Goal: Check status: Check status

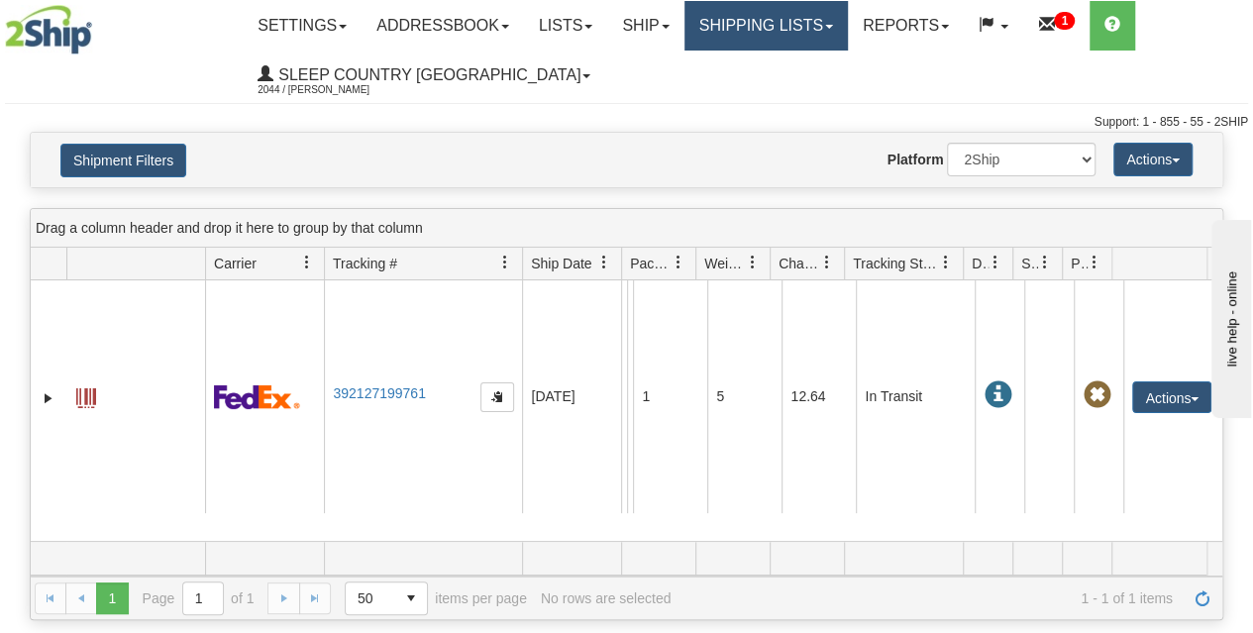
click at [818, 32] on link "Shipping lists" at bounding box center [766, 26] width 163 height 50
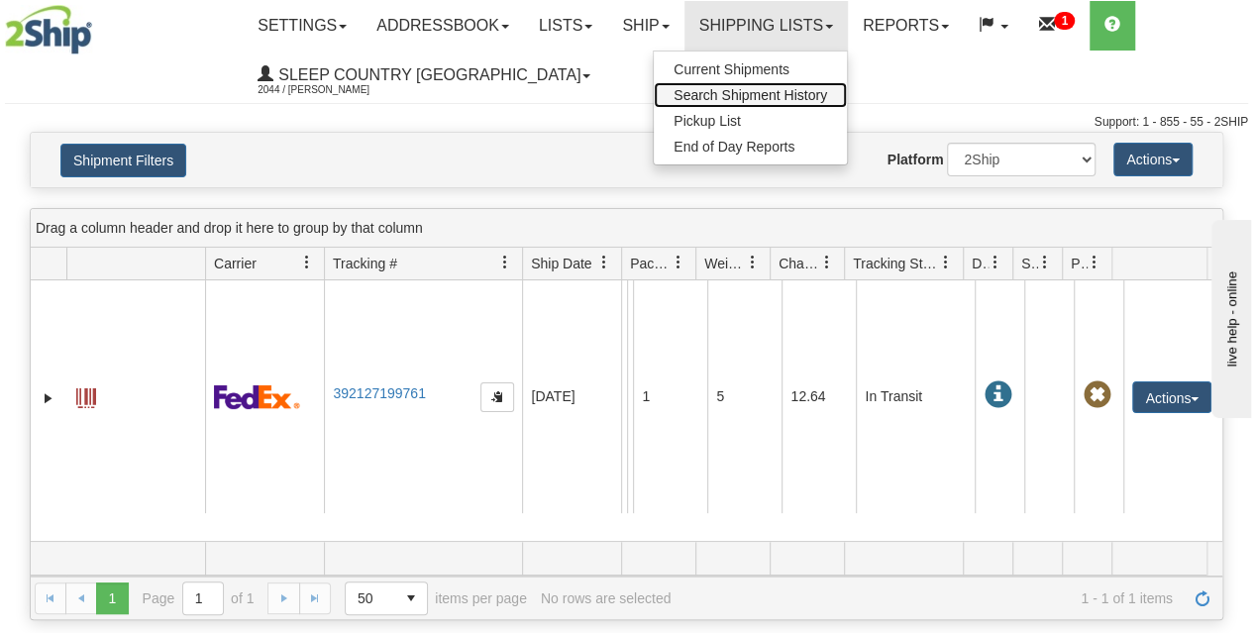
click at [778, 91] on span "Search Shipment History" at bounding box center [751, 95] width 154 height 16
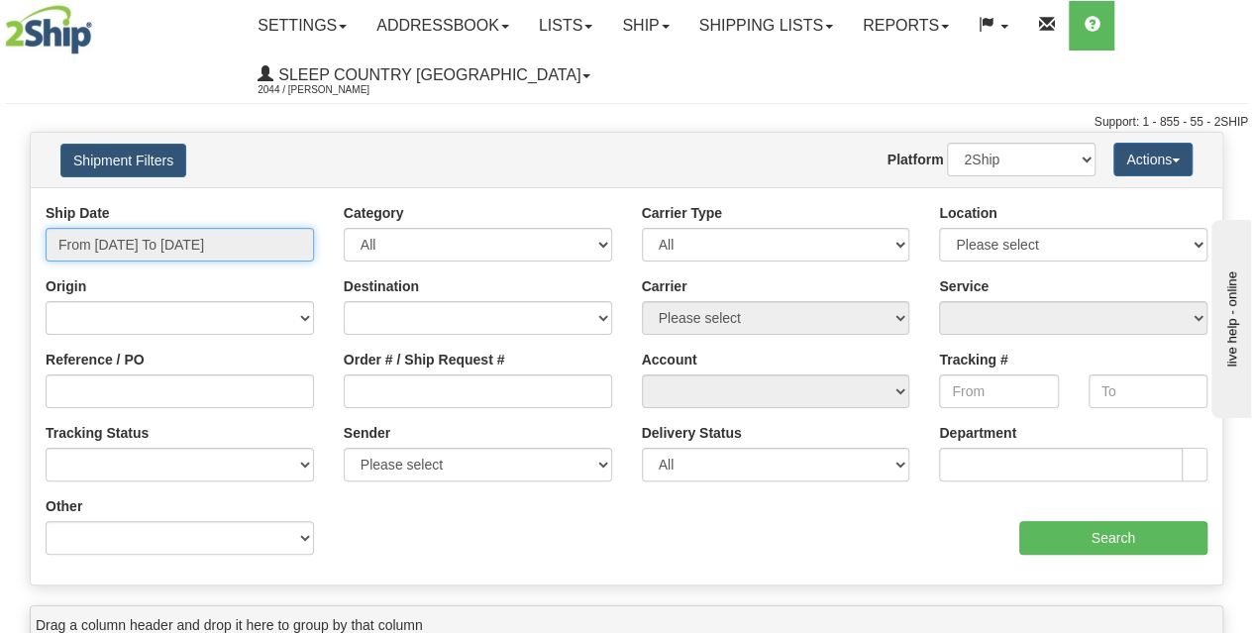
click at [168, 250] on input "From [DATE] To [DATE]" at bounding box center [180, 245] width 268 height 34
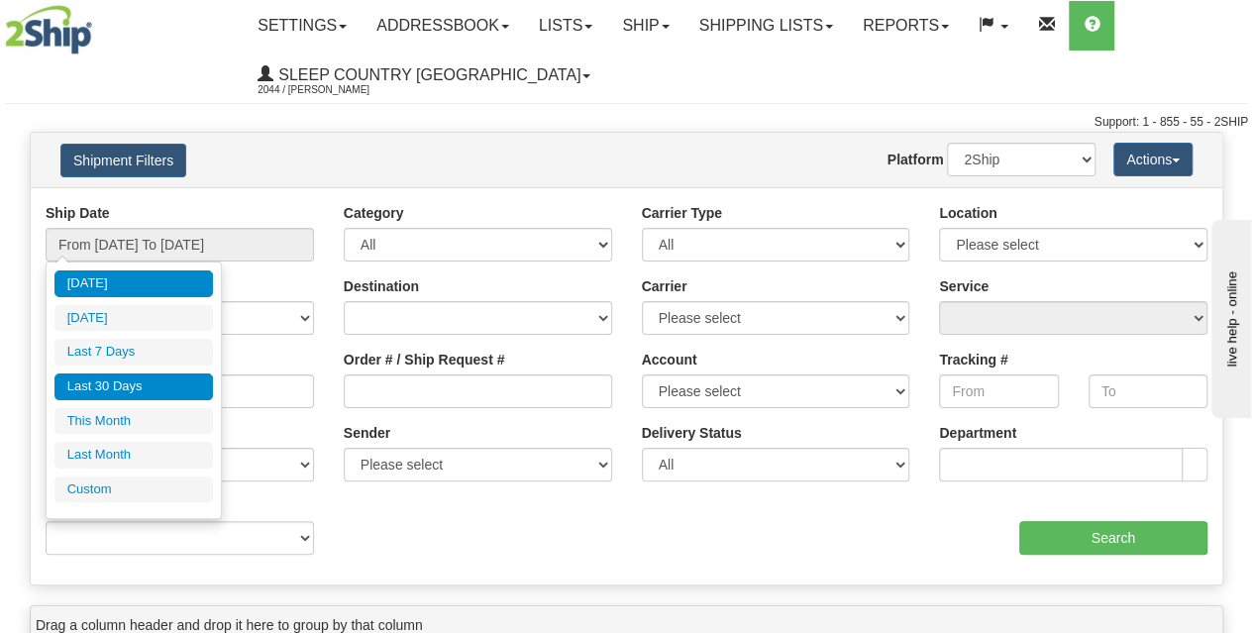
click at [130, 383] on li "Last 30 Days" at bounding box center [133, 387] width 159 height 27
type input "From [DATE] To [DATE]"
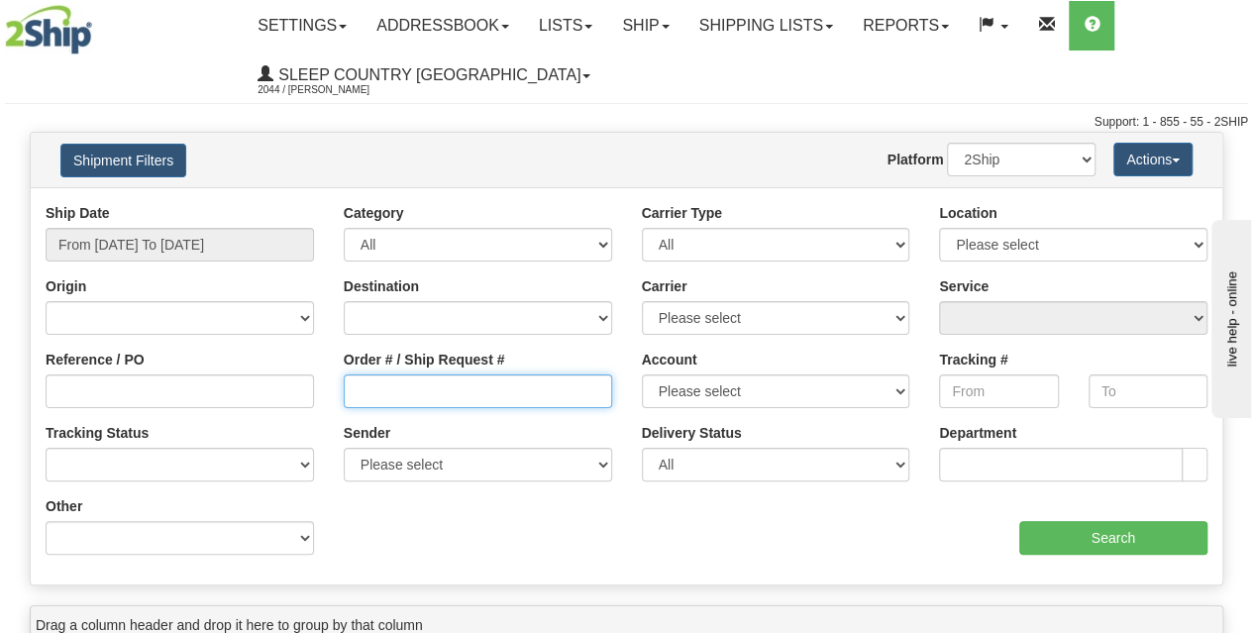
click at [401, 387] on input "Order # / Ship Request #" at bounding box center [478, 391] width 268 height 34
paste input "9002H991134"
type input "9002H991134"
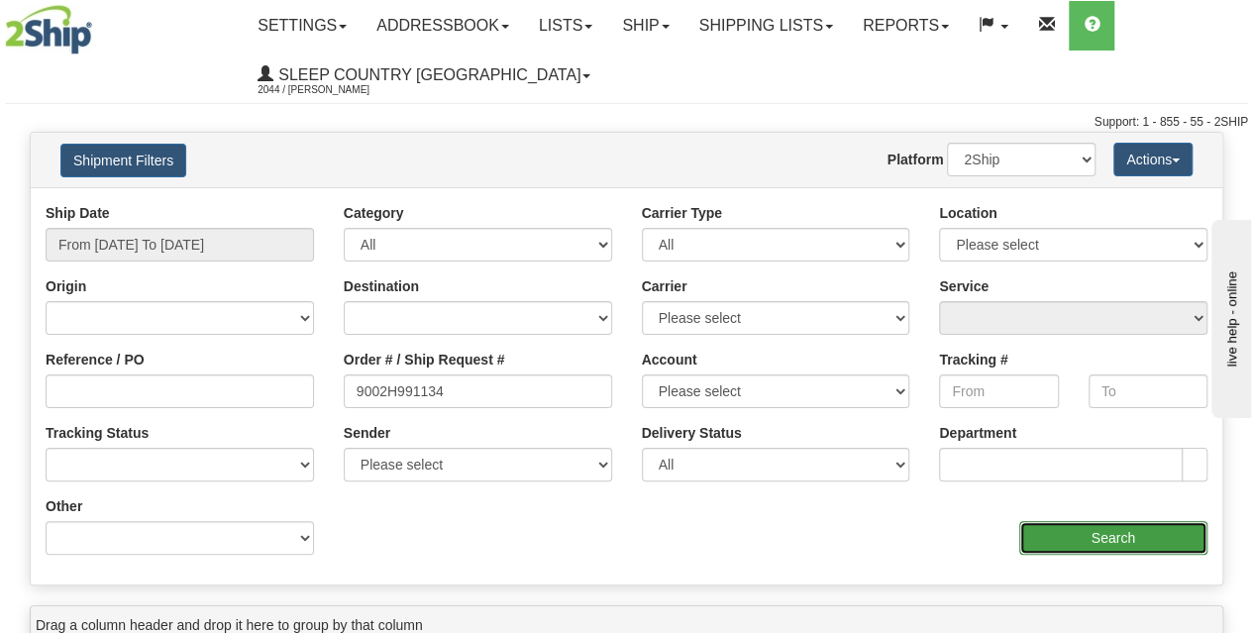
click at [1094, 533] on input "Search" at bounding box center [1113, 538] width 189 height 34
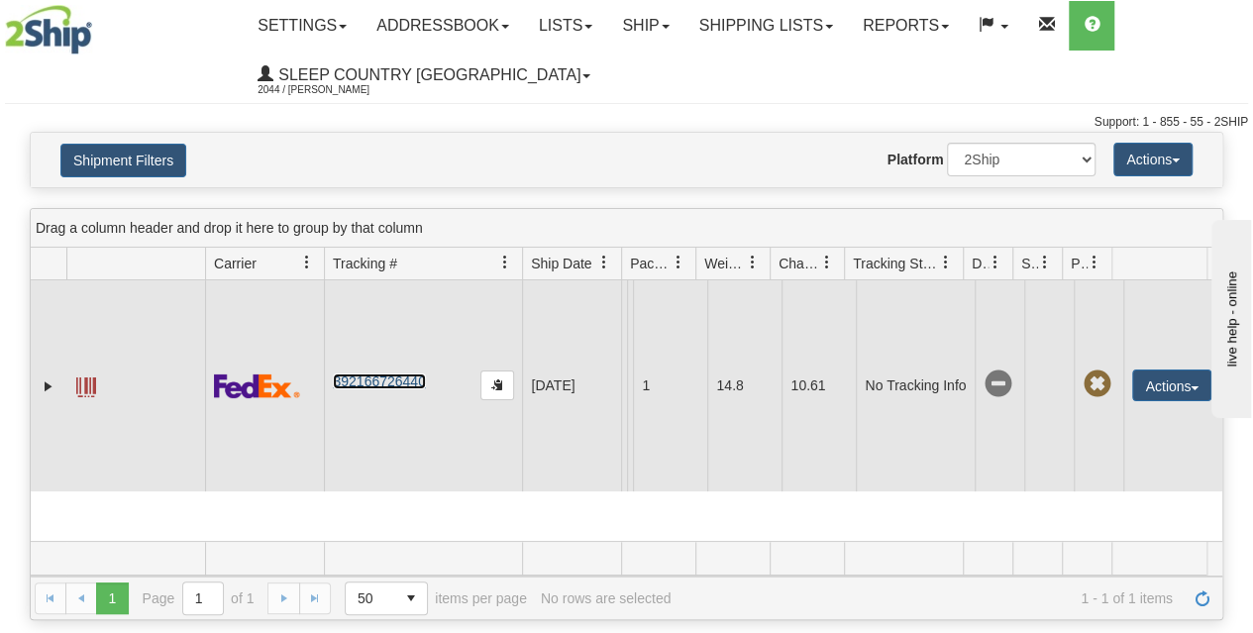
click at [390, 374] on link "392166726440" at bounding box center [379, 382] width 92 height 16
